Goal: Task Accomplishment & Management: Complete application form

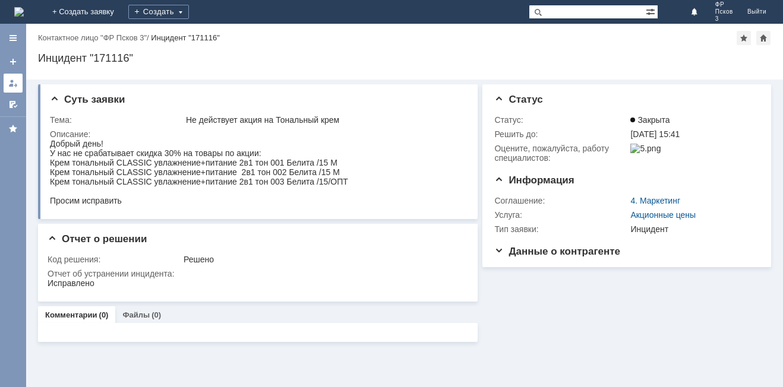
click at [10, 83] on div at bounding box center [13, 83] width 10 height 10
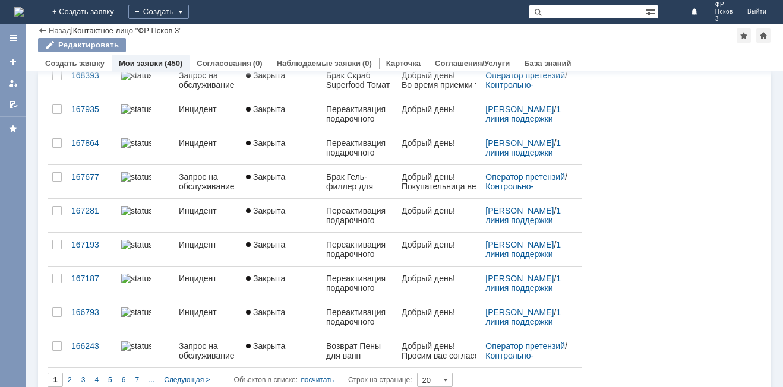
scroll to position [464, 0]
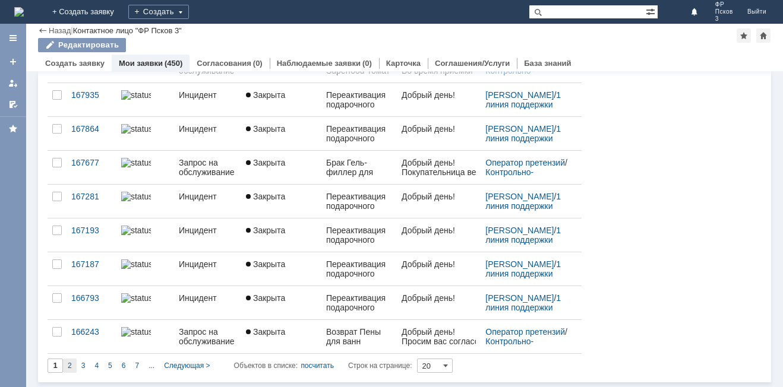
click at [72, 365] on div "2" at bounding box center [70, 366] width 14 height 14
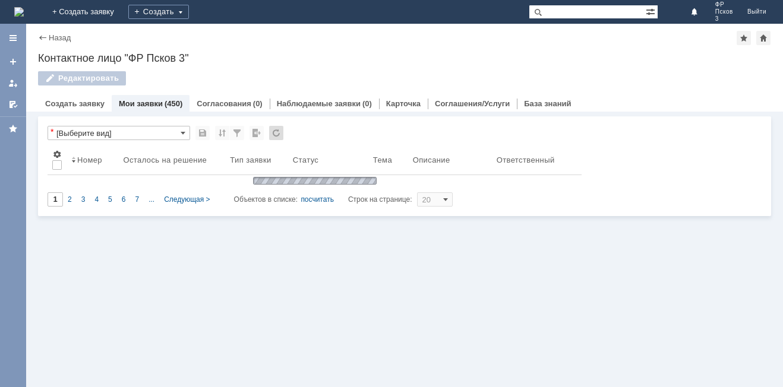
scroll to position [0, 0]
type input "2"
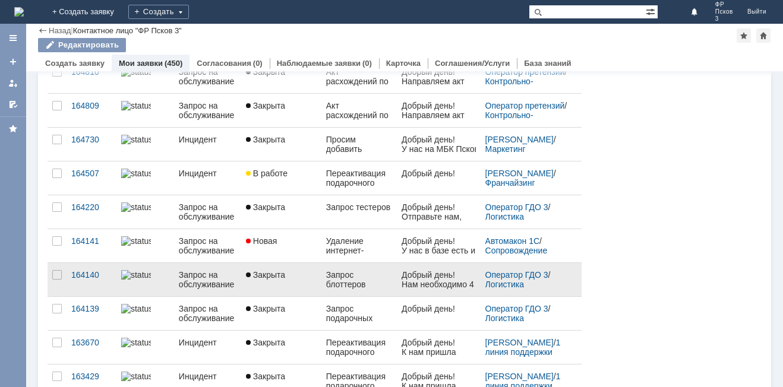
click at [346, 286] on div "Запрос блоттеров" at bounding box center [359, 279] width 66 height 19
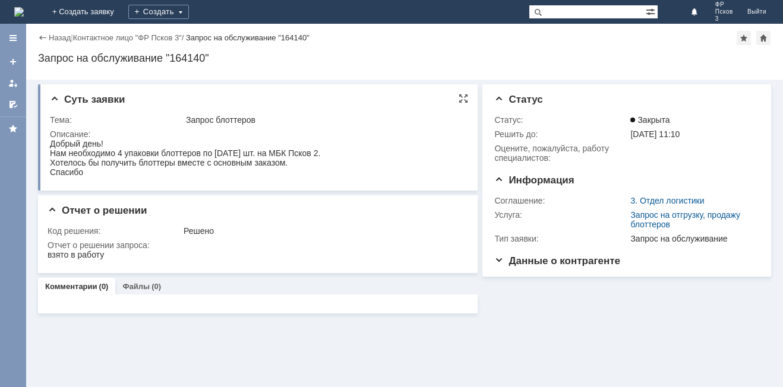
drag, startPoint x: 156, startPoint y: 317, endPoint x: 56, endPoint y: 150, distance: 194.2
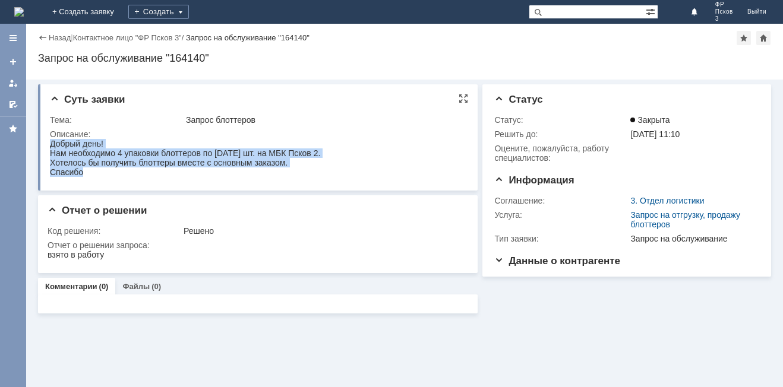
drag, startPoint x: 52, startPoint y: 145, endPoint x: 90, endPoint y: 169, distance: 44.3
click at [90, 169] on body "Добрый день! Нам необходимо 4 упаковки блоттеров по [DATE] шт. на МБК Псков 2. …" at bounding box center [185, 158] width 270 height 38
copy body "Добрый день! Нам необходимо 4 упаковки блоттеров по [DATE] шт. на МБК Псков 2. …"
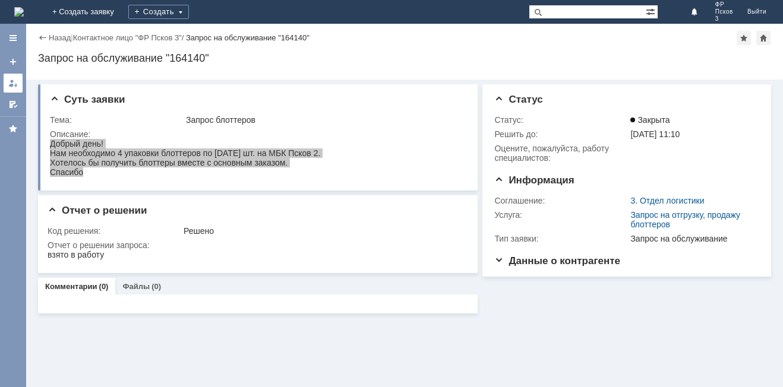
click at [8, 84] on div at bounding box center [13, 83] width 10 height 10
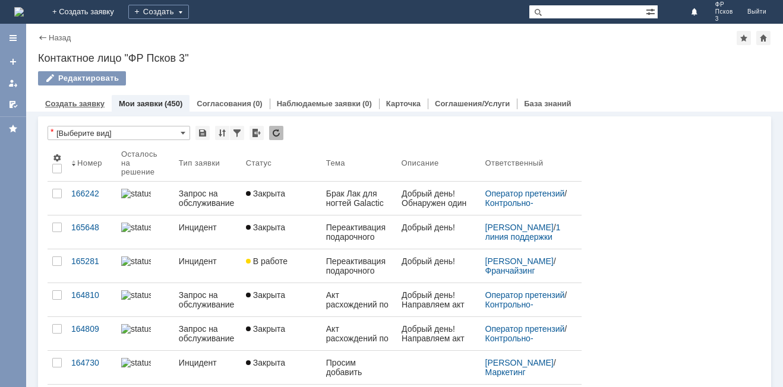
click at [81, 105] on link "Создать заявку" at bounding box center [74, 103] width 59 height 9
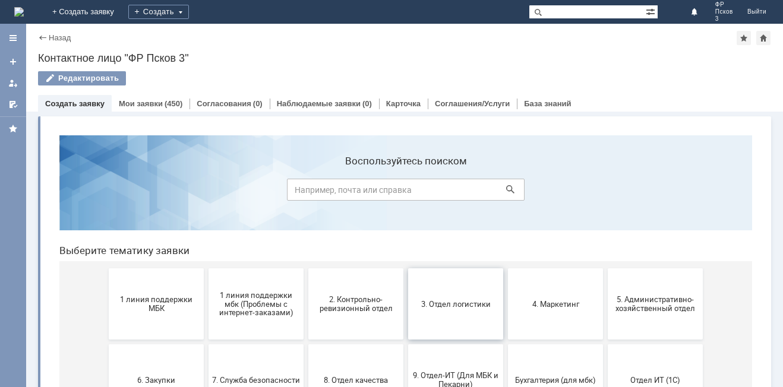
click at [454, 307] on span "3. Отдел логистики" at bounding box center [456, 303] width 88 height 9
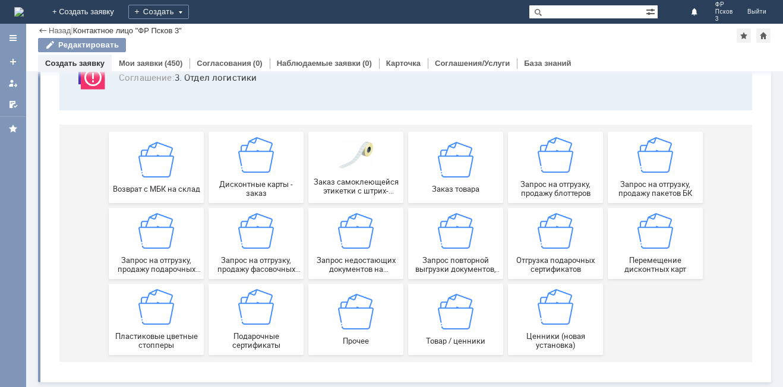
click at [523, 167] on div "Запрос на отгрузку, продажу блоттеров" at bounding box center [555, 167] width 88 height 61
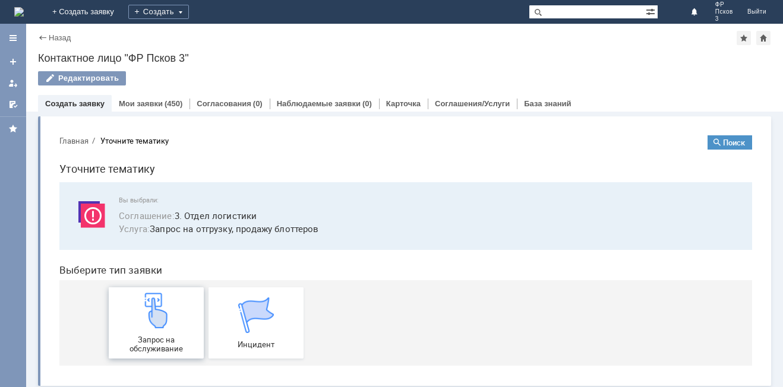
click at [163, 324] on img at bounding box center [156, 311] width 36 height 36
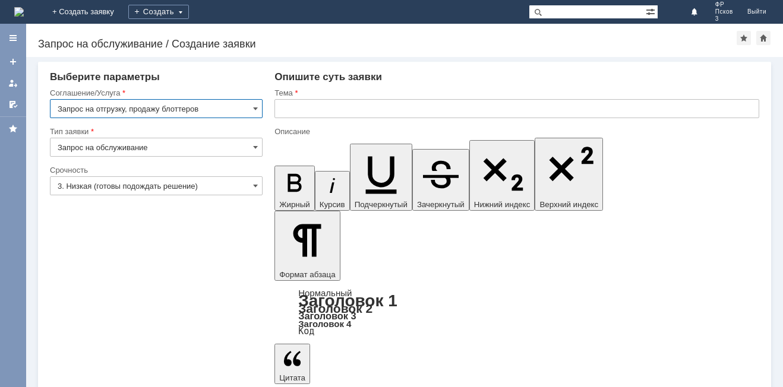
click at [81, 186] on input "3. Низкая (готовы подождать решение)" at bounding box center [156, 185] width 213 height 19
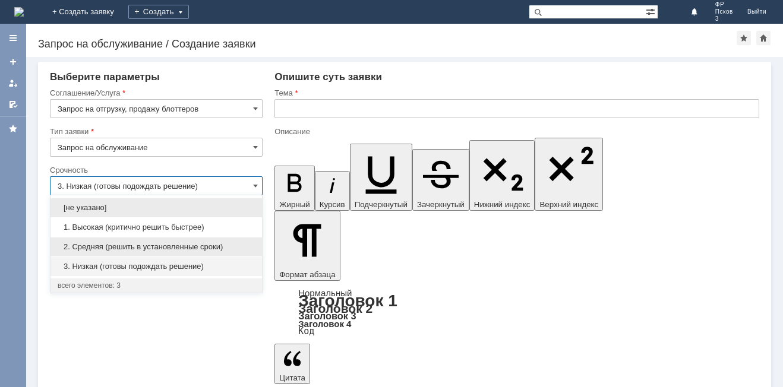
click at [85, 245] on span "2. Средняя (решить в установленные сроки)" at bounding box center [156, 247] width 197 height 10
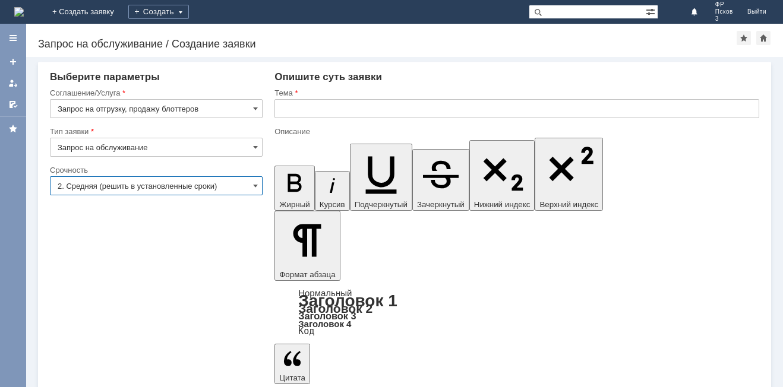
type input "2. Средняя (решить в установленные сроки)"
click at [340, 110] on input "text" at bounding box center [516, 108] width 485 height 19
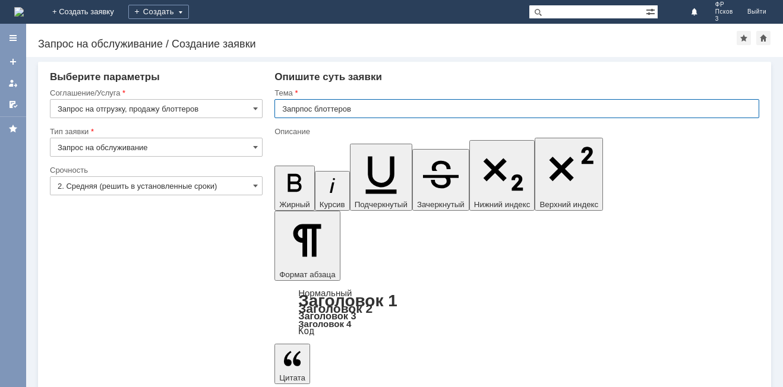
click at [302, 108] on input "Запрпос блоттеров" at bounding box center [516, 108] width 485 height 19
type input "Запрос блоттеров"
